Goal: Find specific page/section: Find specific page/section

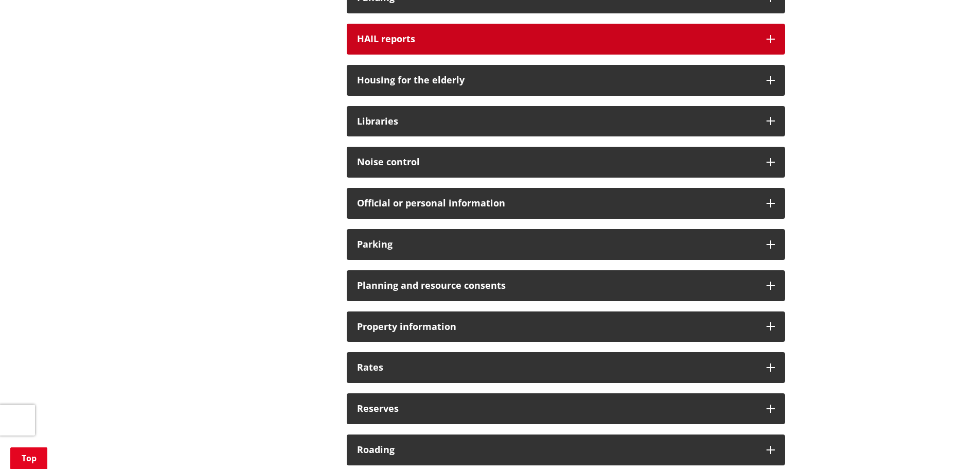
scroll to position [566, 0]
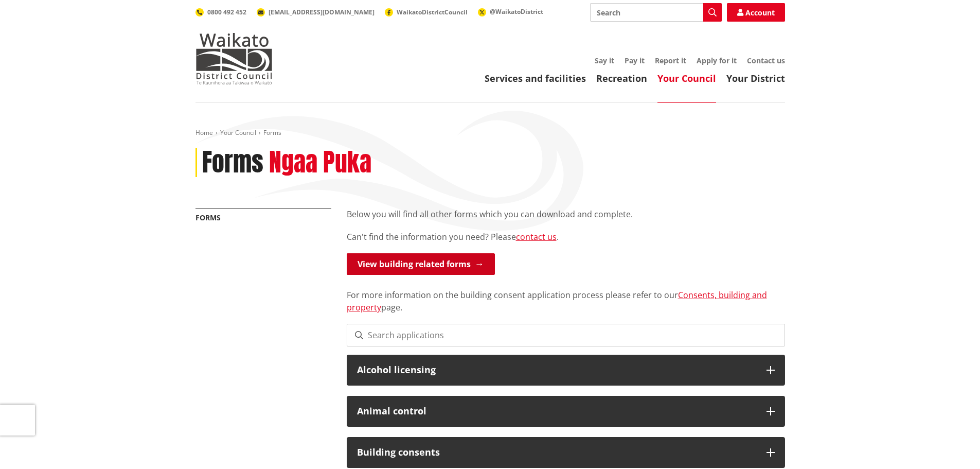
click at [466, 261] on link "View building related forms" at bounding box center [421, 264] width 148 height 22
drag, startPoint x: 371, startPoint y: 338, endPoint x: 379, endPoint y: 339, distance: 8.3
click at [371, 338] on input at bounding box center [566, 335] width 438 height 23
drag, startPoint x: 372, startPoint y: 333, endPoint x: 382, endPoint y: 337, distance: 10.9
click at [372, 333] on input at bounding box center [566, 335] width 438 height 23
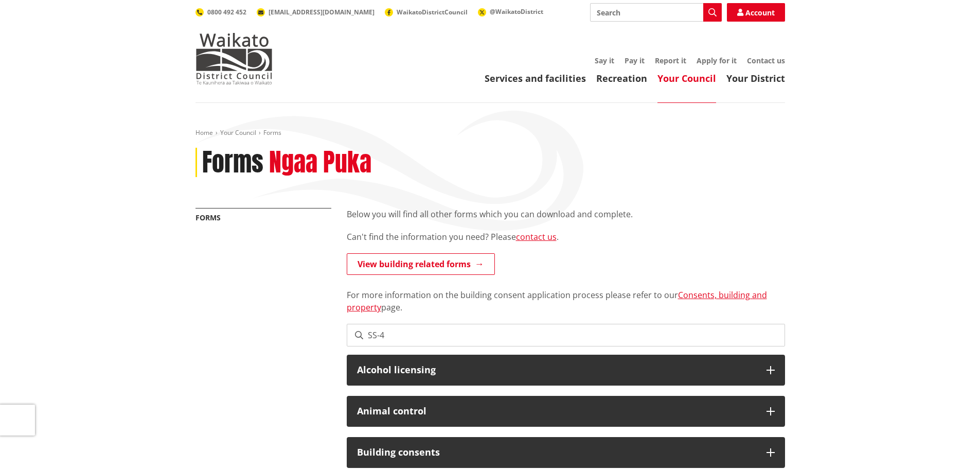
type input "SS-4"
